Goal: Navigation & Orientation: Find specific page/section

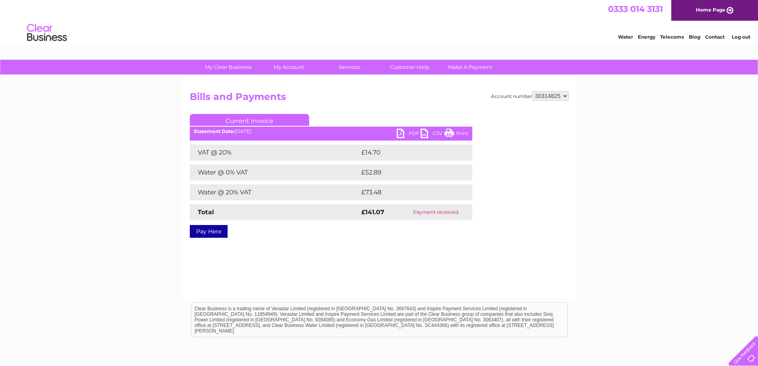
click at [552, 94] on select "30314825" at bounding box center [550, 96] width 36 height 10
click at [532, 91] on select "30314825" at bounding box center [550, 96] width 36 height 10
click at [743, 38] on link "Log out" at bounding box center [740, 37] width 19 height 6
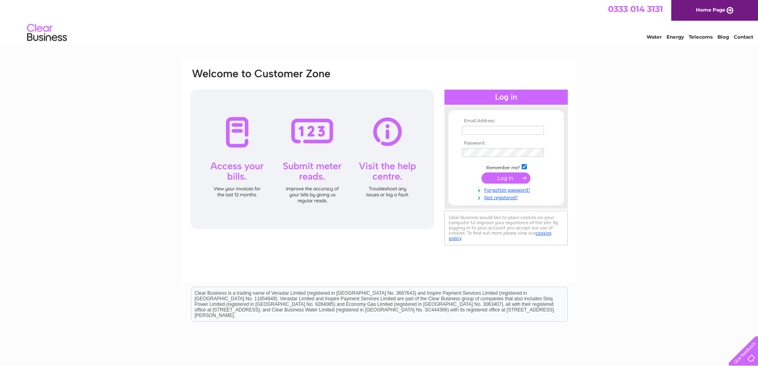
type input "[EMAIL_ADDRESS][DOMAIN_NAME]"
click at [524, 166] on input "checkbox" at bounding box center [523, 166] width 5 height 5
checkbox input "false"
click at [517, 178] on input "submit" at bounding box center [505, 177] width 49 height 11
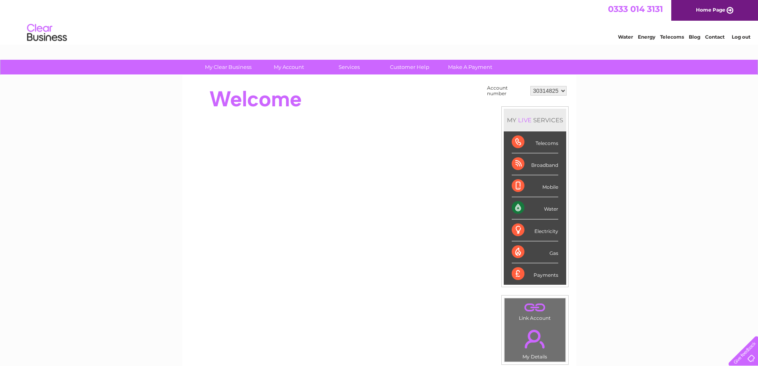
click at [556, 88] on select "30314825" at bounding box center [548, 91] width 36 height 10
click at [530, 86] on select "30314825" at bounding box center [548, 91] width 36 height 10
click at [561, 93] on select "30314825" at bounding box center [548, 91] width 36 height 10
click at [557, 92] on select "30314825" at bounding box center [548, 91] width 36 height 10
click at [530, 86] on select "30314825" at bounding box center [548, 91] width 36 height 10
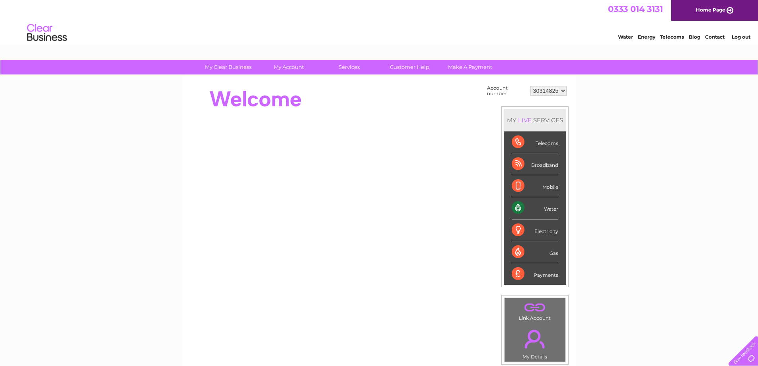
click at [744, 36] on link "Log out" at bounding box center [740, 37] width 19 height 6
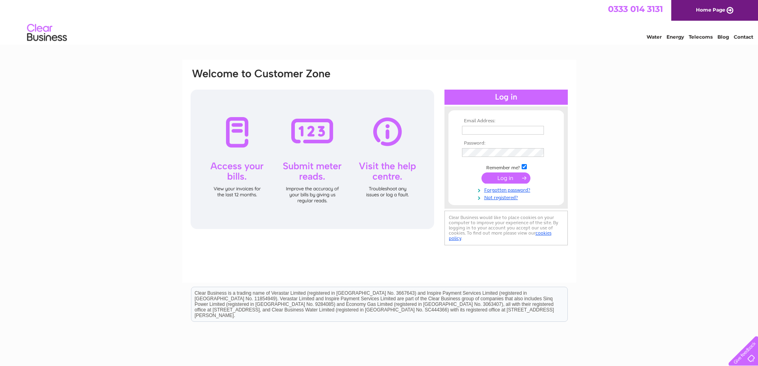
type input "invoices@ranagroup.co.uk"
click at [532, 131] on input "invoices@ranagroup.co.uk" at bounding box center [503, 130] width 82 height 9
click at [532, 131] on input "invoices@ranagroup.co.uk" at bounding box center [503, 131] width 83 height 10
click at [490, 181] on input "submit" at bounding box center [505, 178] width 49 height 11
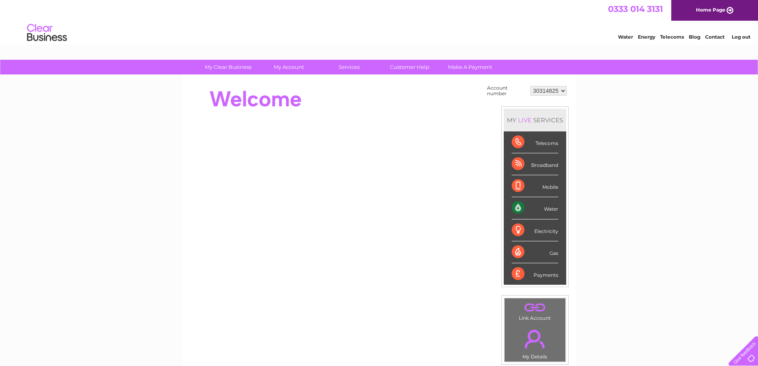
click at [556, 93] on select "30314825" at bounding box center [548, 91] width 36 height 10
click at [530, 86] on select "30314825" at bounding box center [548, 91] width 36 height 10
click at [599, 174] on div "My Clear Business Login Details My Details My Preferences Link Account My Accou…" at bounding box center [379, 284] width 758 height 449
click at [552, 91] on select "30314825" at bounding box center [548, 91] width 36 height 10
click at [565, 89] on select "30314825" at bounding box center [548, 91] width 36 height 10
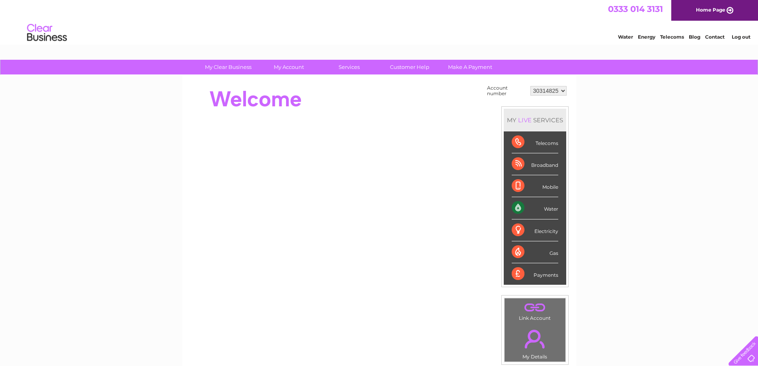
click at [530, 86] on select "30314825" at bounding box center [548, 91] width 36 height 10
click at [625, 38] on link "Water" at bounding box center [625, 37] width 15 height 6
